Goal: Transaction & Acquisition: Purchase product/service

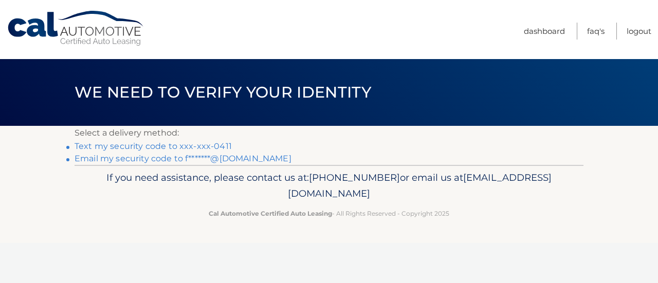
click at [216, 148] on link "Text my security code to xxx-xxx-0411" at bounding box center [153, 146] width 157 height 10
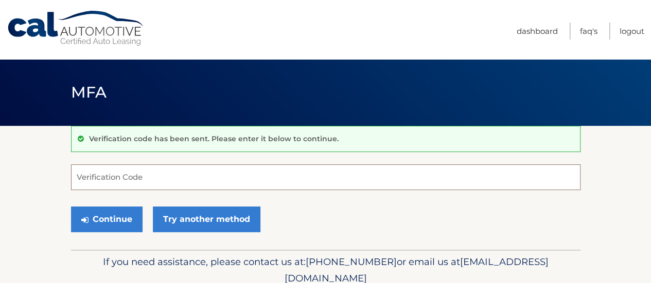
click at [153, 174] on input "Verification Code" at bounding box center [325, 178] width 509 height 26
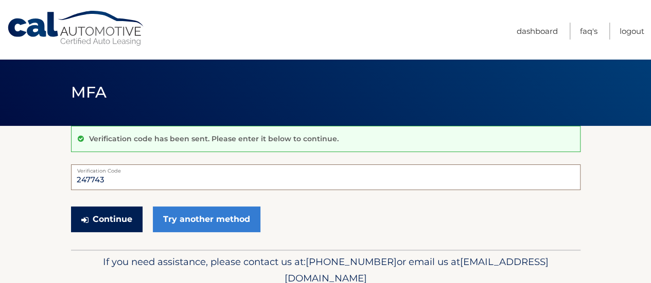
type input "247743"
click at [123, 211] on button "Continue" at bounding box center [106, 220] width 71 height 26
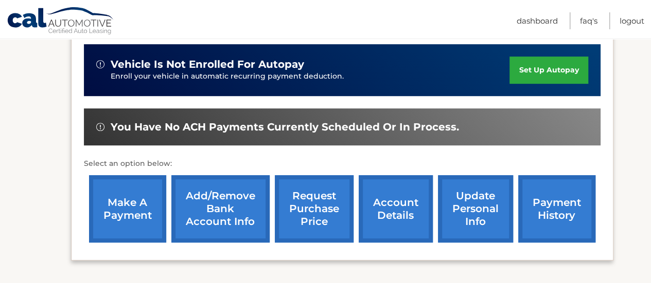
scroll to position [255, 0]
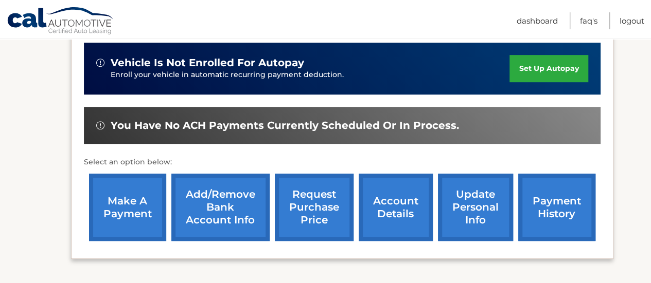
drag, startPoint x: 0, startPoint y: 0, endPoint x: 123, endPoint y: 211, distance: 244.3
click at [123, 211] on link "make a payment" at bounding box center [127, 207] width 77 height 67
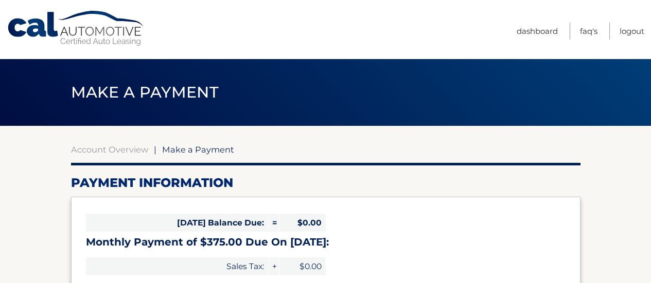
select select "NGNmNTY2NjItOWE2Zi00MGI4LWEyNDEtMTY3MWFlMjY4ZmUw"
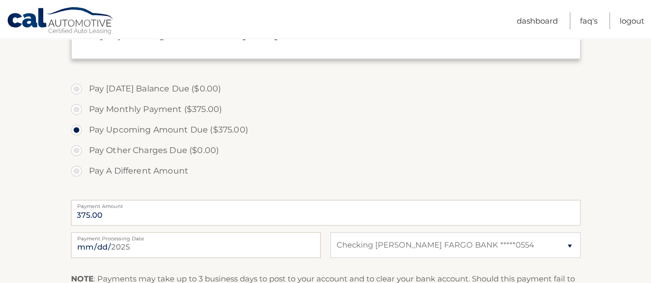
scroll to position [316, 0]
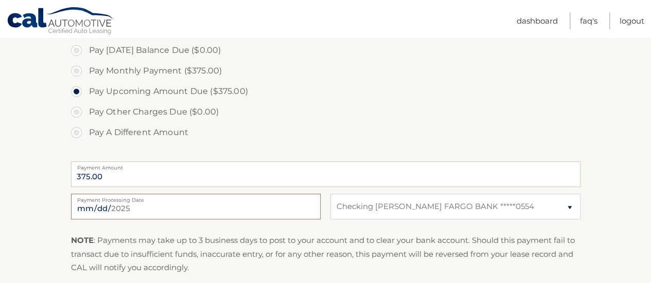
click at [131, 205] on input "[DATE]" at bounding box center [195, 207] width 249 height 26
type input "[DATE]"
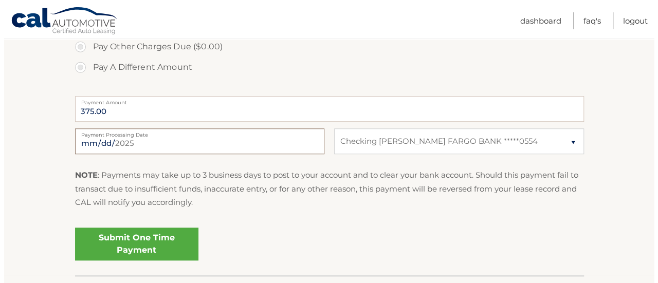
scroll to position [388, 0]
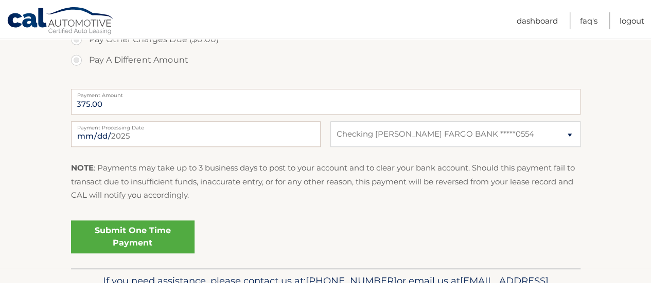
click at [161, 232] on link "Submit One Time Payment" at bounding box center [132, 237] width 123 height 33
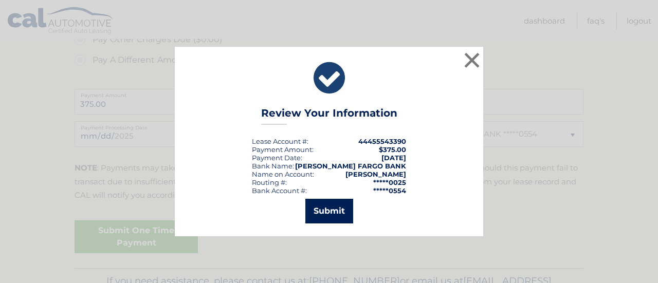
click at [326, 212] on button "Submit" at bounding box center [330, 211] width 48 height 25
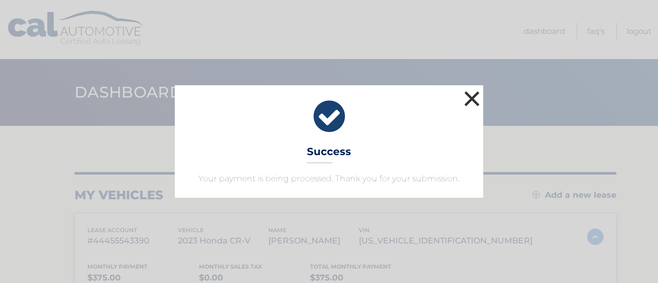
click at [472, 98] on button "×" at bounding box center [472, 98] width 21 height 21
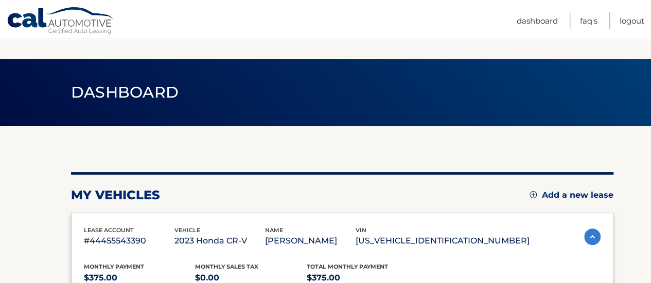
scroll to position [70, 0]
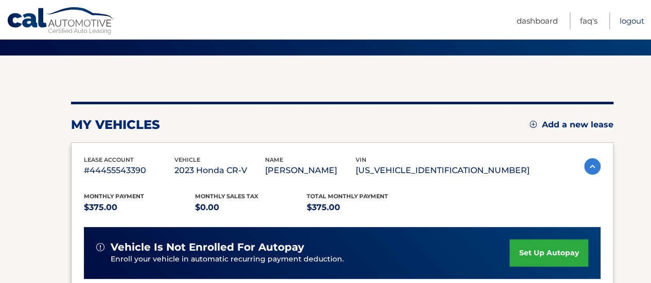
click at [630, 20] on link "Logout" at bounding box center [631, 20] width 25 height 17
